Goal: Information Seeking & Learning: Learn about a topic

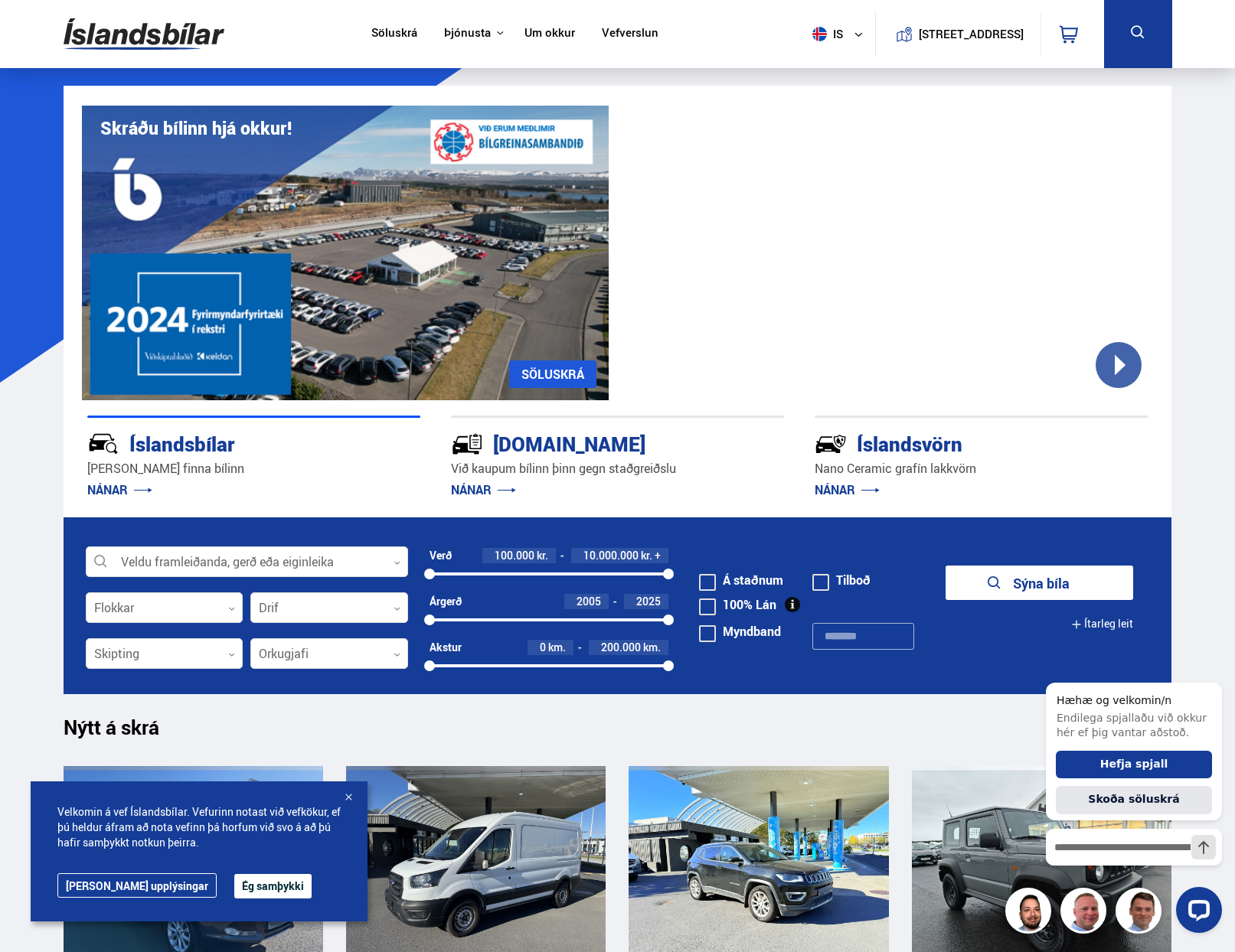
click at [539, 32] on link "Um okkur" at bounding box center [550, 34] width 51 height 16
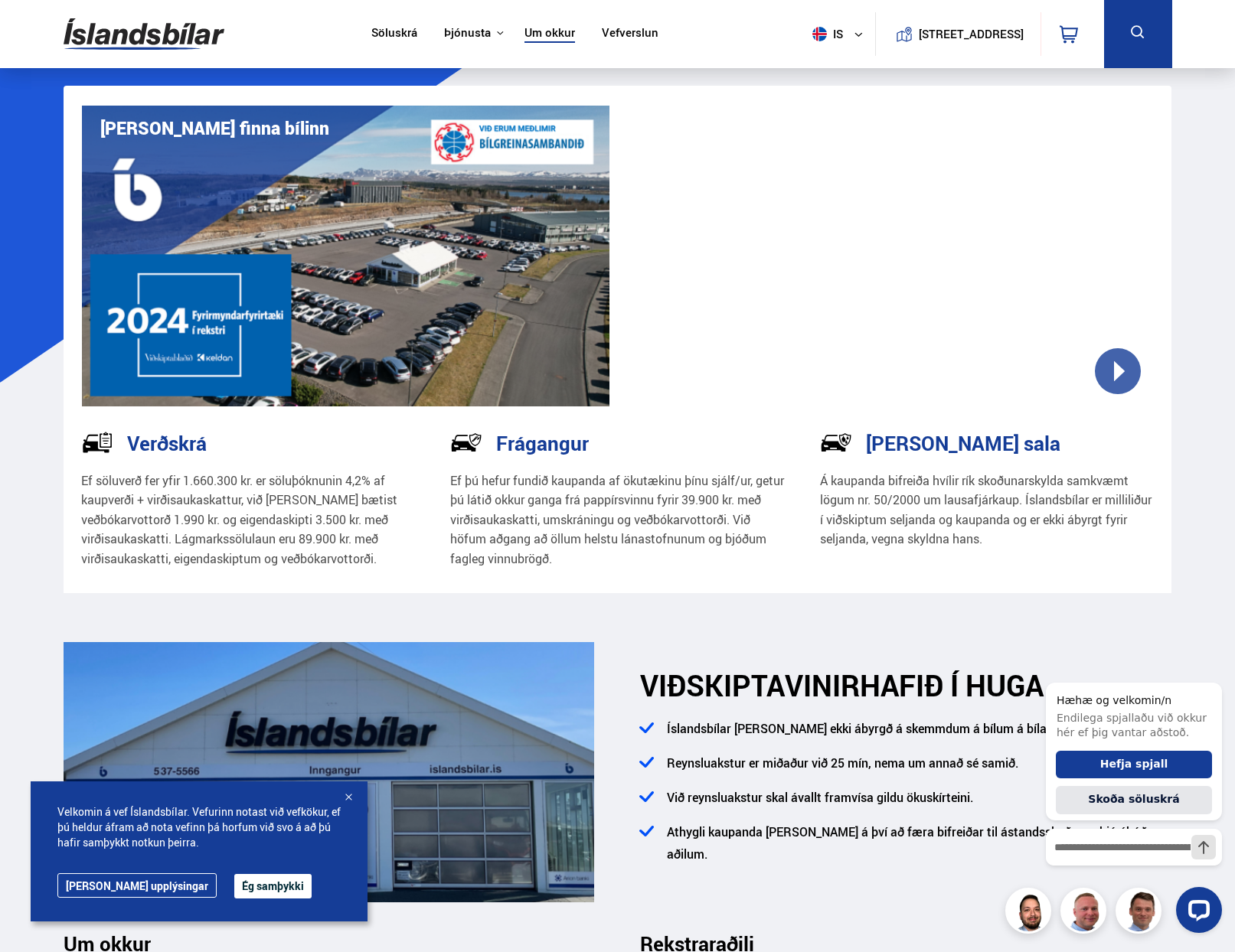
click at [387, 30] on link "Söluskrá" at bounding box center [395, 34] width 46 height 16
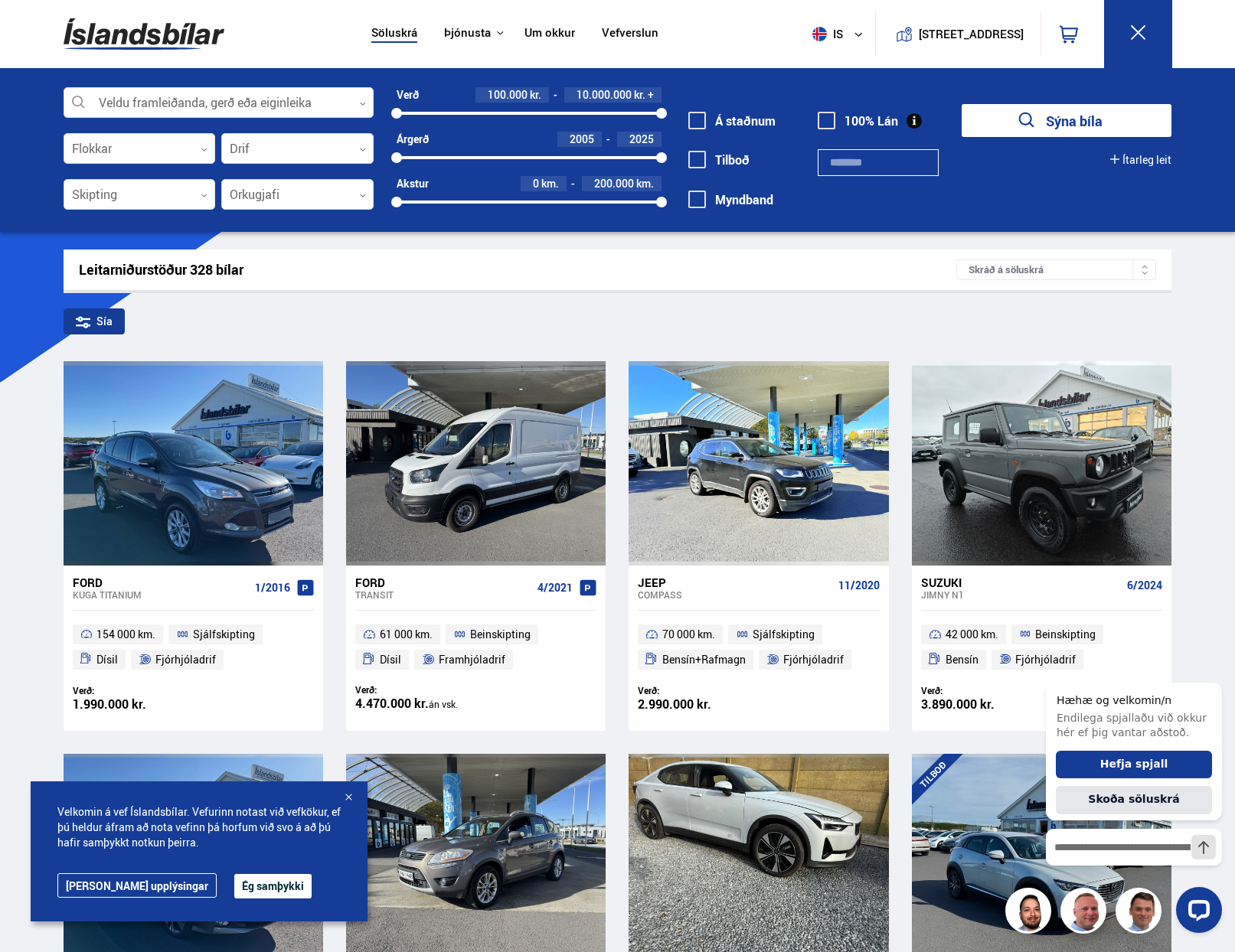
drag, startPoint x: 660, startPoint y: 107, endPoint x: 501, endPoint y: 123, distance: 159.8
click at [501, 123] on div "Verð 100.000 kr. 10.000.000 kr. + 100000 10000000 Árgerð 2005 2025 2005 2025 Ak…" at bounding box center [517, 153] width 288 height 133
drag, startPoint x: 396, startPoint y: 110, endPoint x: 422, endPoint y: 111, distance: 26.0
click at [422, 111] on div at bounding box center [421, 113] width 11 height 11
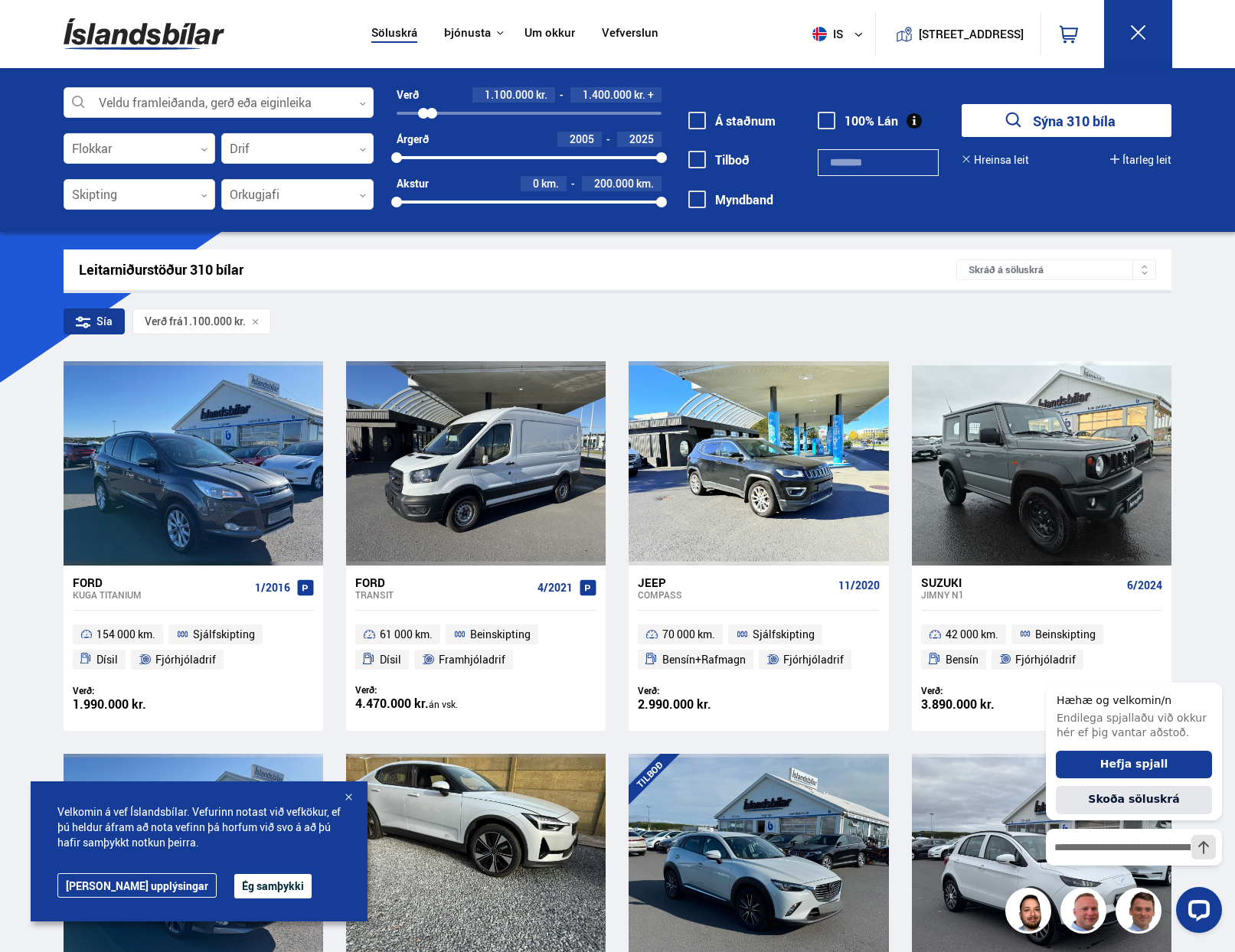
drag, startPoint x: 667, startPoint y: 112, endPoint x: 432, endPoint y: 116, distance: 235.0
click at [432, 116] on div at bounding box center [431, 113] width 11 height 11
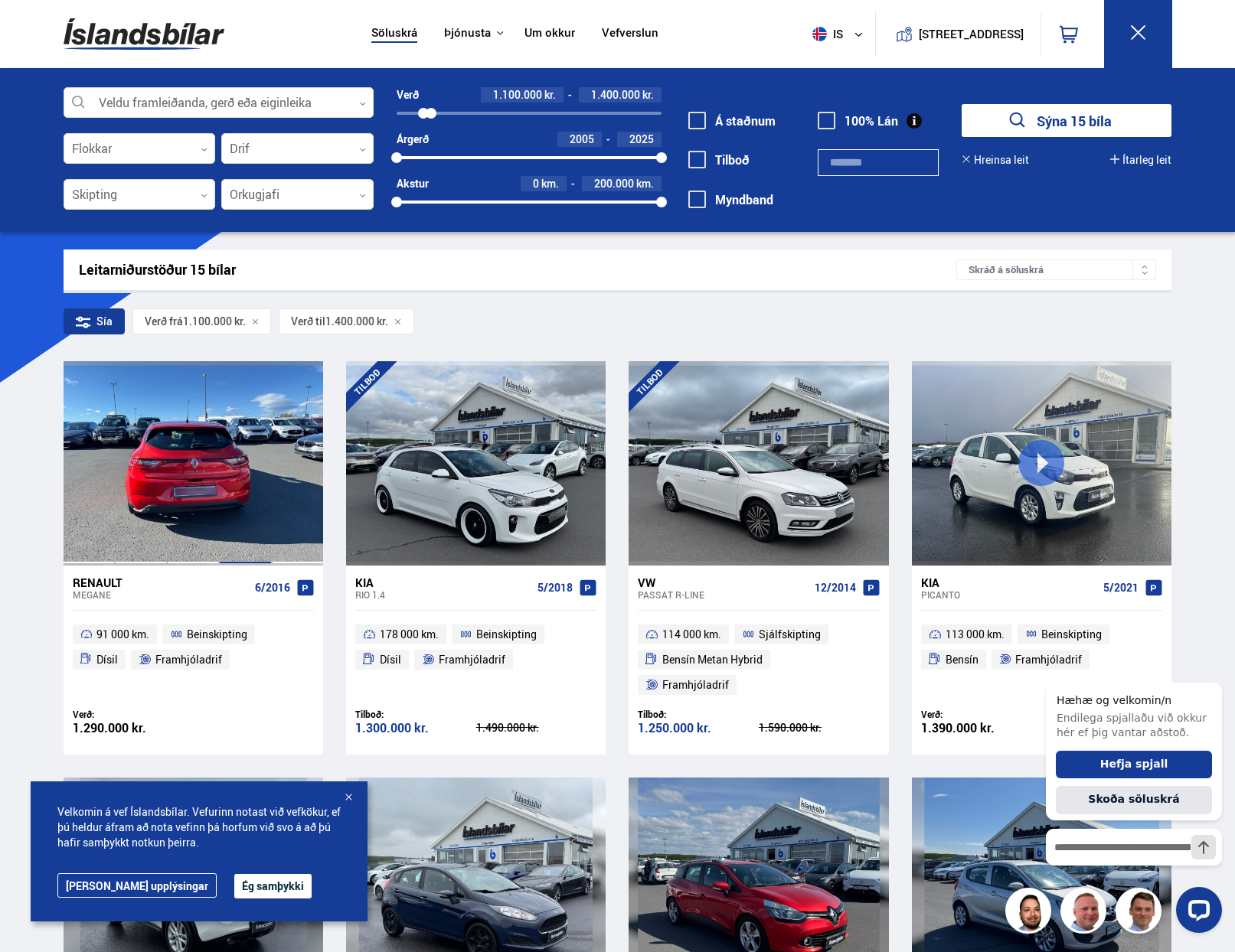
click at [246, 495] on div at bounding box center [245, 462] width 52 height 203
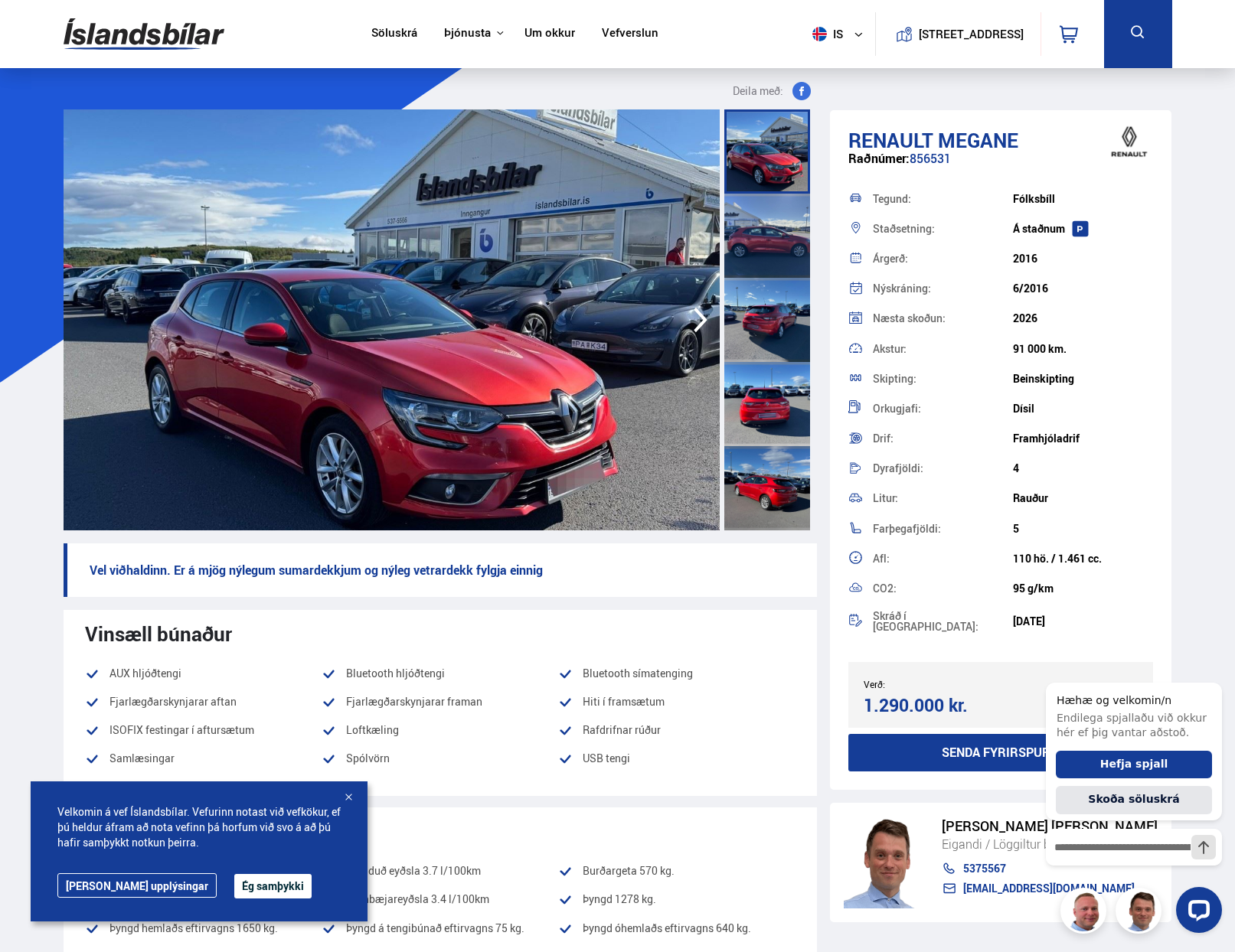
click at [751, 244] on div at bounding box center [767, 235] width 86 height 84
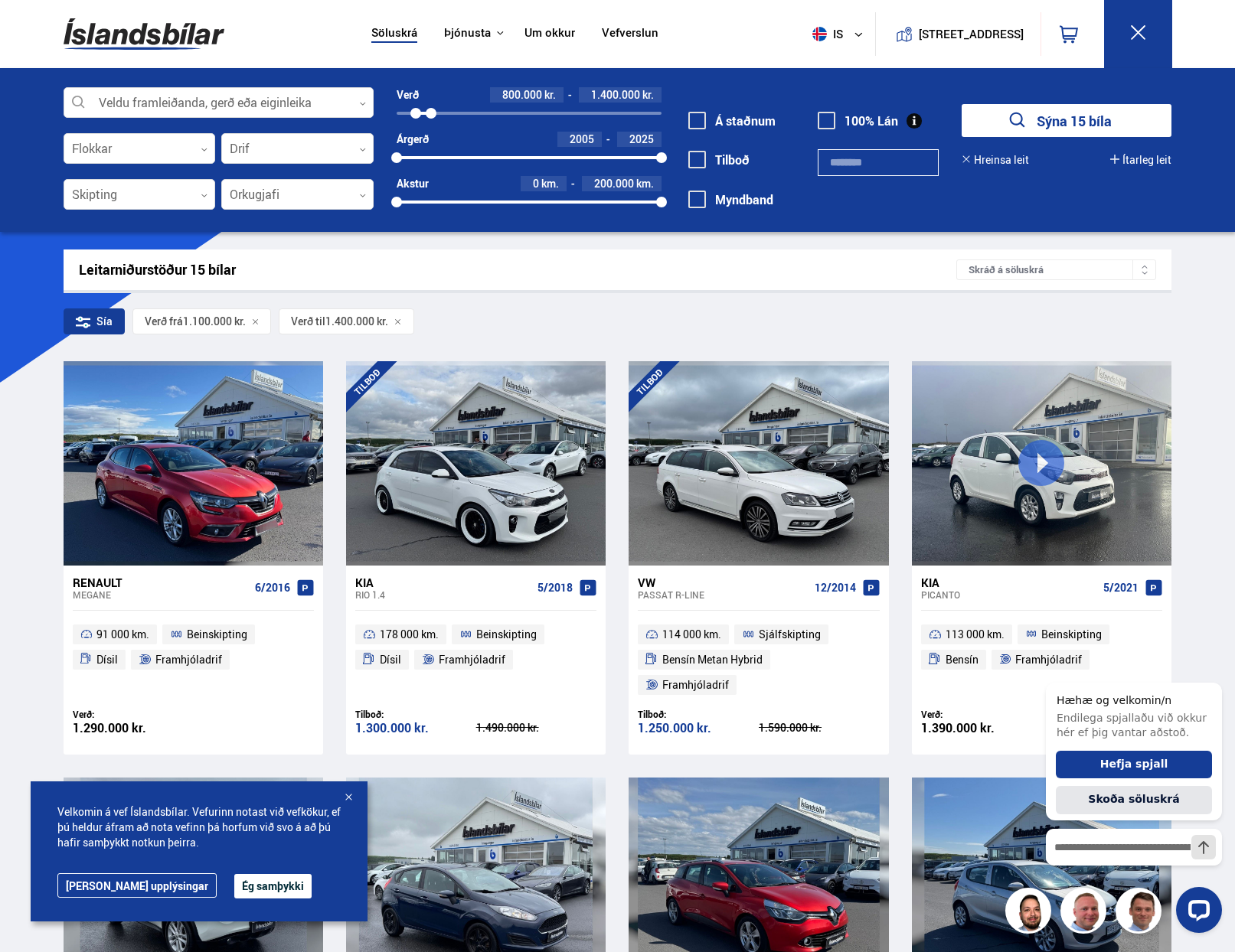
click at [416, 114] on div at bounding box center [415, 113] width 11 height 11
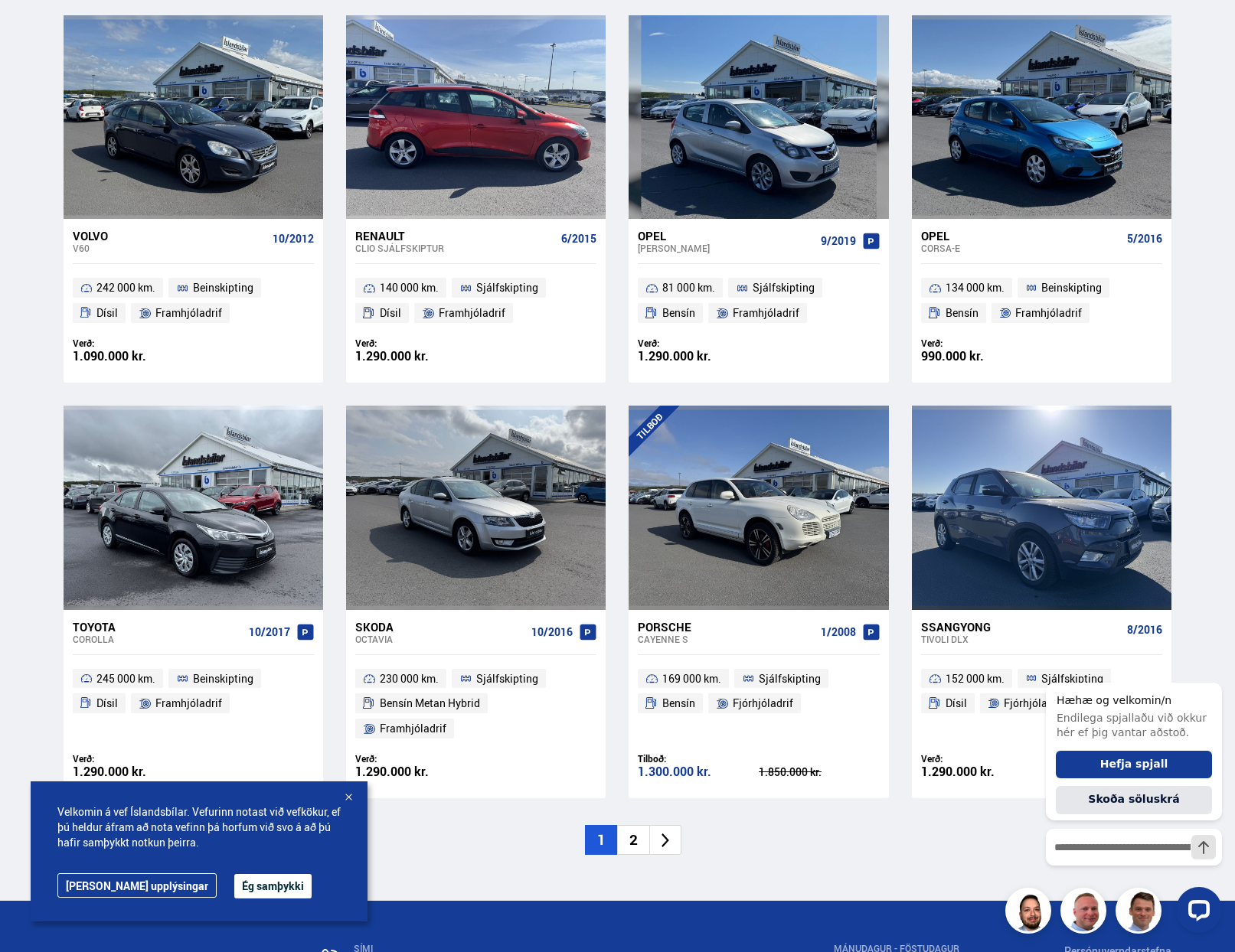
scroll to position [1990, 0]
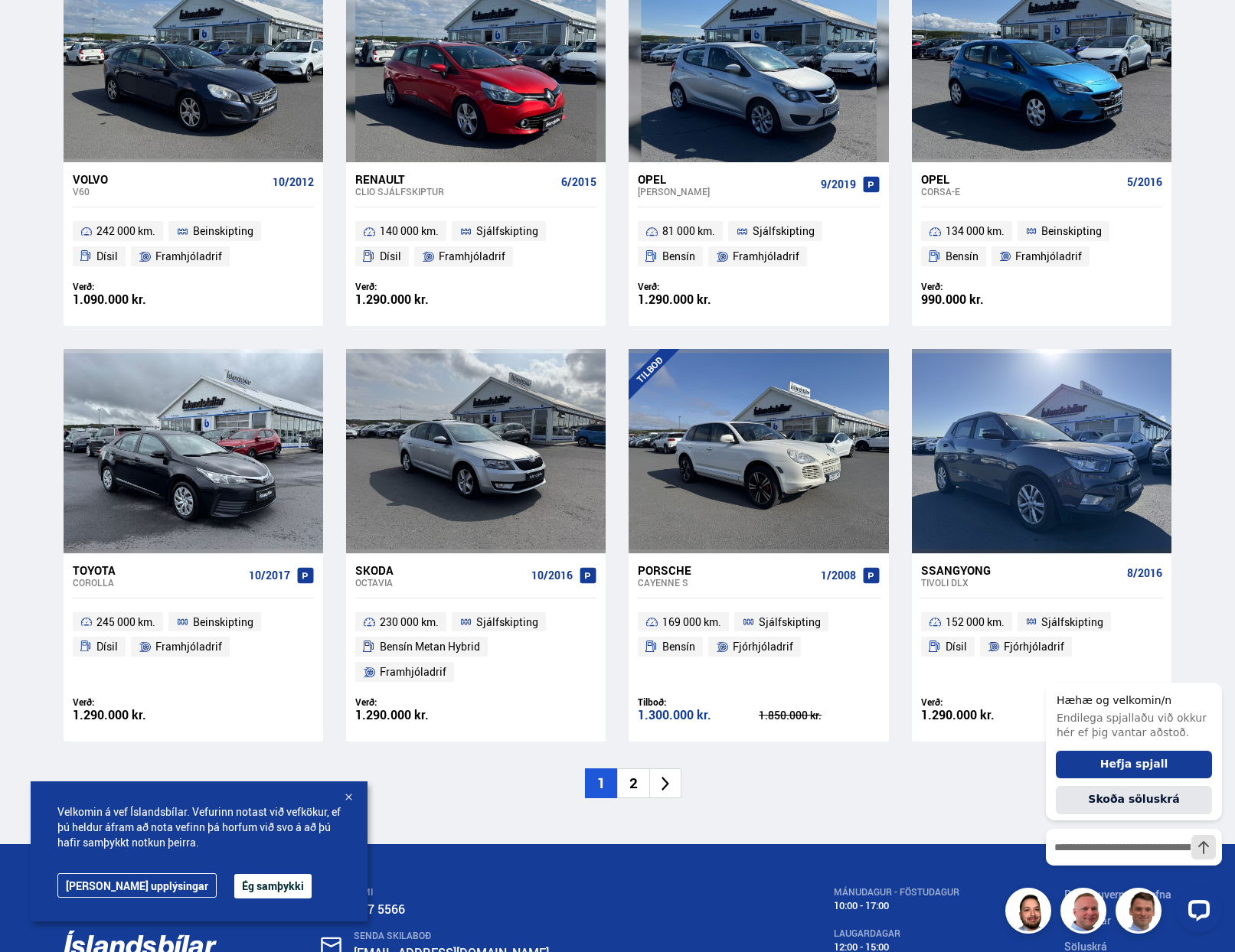
click at [634, 768] on li "2" at bounding box center [632, 783] width 32 height 30
